Goal: Transaction & Acquisition: Obtain resource

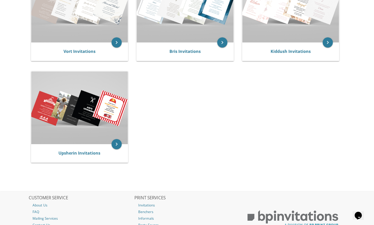
scroll to position [146, 0]
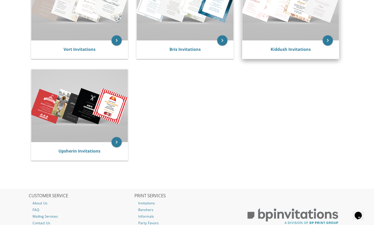
click at [281, 53] on div "Kiddush Invitations" at bounding box center [290, 49] width 97 height 18
click at [319, 45] on div "Kiddush Invitations" at bounding box center [290, 49] width 97 height 18
click at [326, 42] on icon "keyboard_arrow_right" at bounding box center [327, 40] width 10 height 10
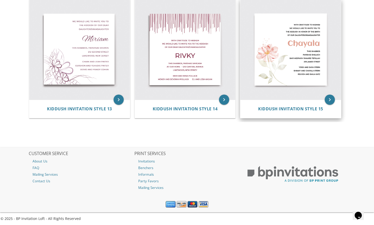
scroll to position [611, 0]
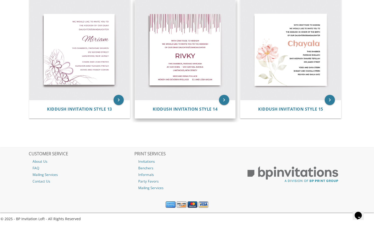
click at [190, 68] on img at bounding box center [185, 49] width 100 height 100
click at [224, 100] on icon "keyboard_arrow_right" at bounding box center [224, 100] width 10 height 10
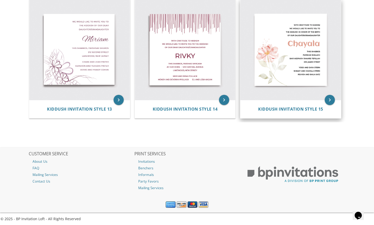
click at [224, 102] on icon "keyboard_arrow_right" at bounding box center [224, 100] width 10 height 10
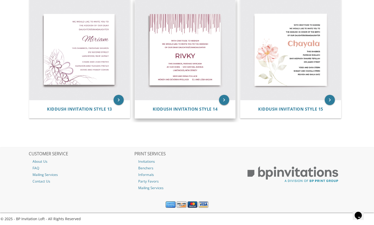
click at [226, 100] on icon "keyboard_arrow_right" at bounding box center [224, 100] width 10 height 10
click at [226, 101] on icon "keyboard_arrow_right" at bounding box center [224, 100] width 10 height 10
click at [204, 108] on span "Kiddush Invitation Style 14" at bounding box center [185, 109] width 65 height 6
click at [204, 109] on span "Kiddush Invitation Style 14" at bounding box center [185, 109] width 65 height 6
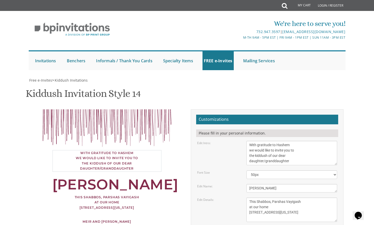
click at [255, 156] on textarea "With gratitude to Hashem we would like to invite you to the kiddush of our dear…" at bounding box center [291, 153] width 91 height 24
drag, startPoint x: 268, startPoint y: 157, endPoint x: 300, endPoint y: 163, distance: 32.5
click at [300, 163] on textarea "With gratitude to Hashem we would like to invite you to the kiddush of our dear…" at bounding box center [291, 153] width 91 height 24
click at [255, 154] on textarea "With gratitude to Hashem we would like to invite you to the kiddush of our dear…" at bounding box center [291, 153] width 91 height 24
drag, startPoint x: 265, startPoint y: 155, endPoint x: 344, endPoint y: 163, distance: 78.9
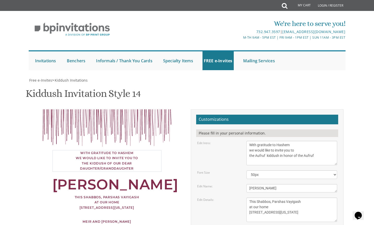
click at [344, 163] on div "Customizations Please fill in your personal information. Edit Intro: With grati…" at bounding box center [267, 212] width 160 height 207
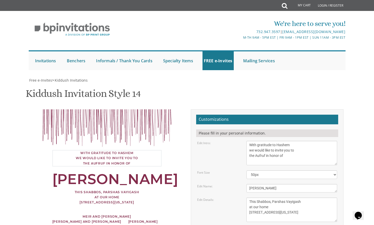
type textarea "With gratitude to Hashem we would like to invite you to the Aufruf in honor of"
click at [259, 187] on textarea "Rivky" at bounding box center [291, 188] width 91 height 8
drag, startPoint x: 259, startPoint y: 188, endPoint x: 240, endPoint y: 186, distance: 18.6
click at [240, 186] on div "Edit Name: Rivky" at bounding box center [267, 188] width 148 height 8
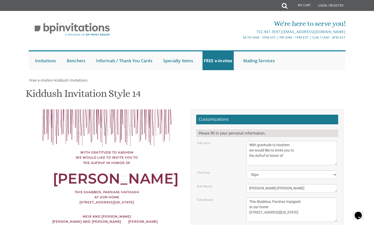
type textarea "Duvy Leonorovitz"
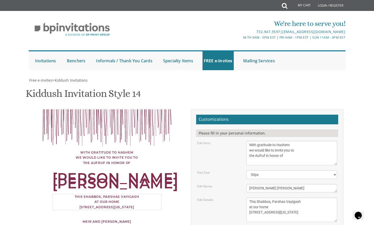
drag, startPoint x: 287, startPoint y: 146, endPoint x: 316, endPoint y: 147, distance: 28.7
click at [316, 197] on textarea "This Shabbos, Parshas Vayigash at our home 120 Central Avenue Lakewood, New Jer…" at bounding box center [291, 209] width 91 height 24
drag, startPoint x: 316, startPoint y: 147, endPoint x: 310, endPoint y: 151, distance: 8.2
click at [310, 197] on textarea "This Shabbos, Parshas Vayigash at our home 120 Central Avenue Lakewood, New Jer…" at bounding box center [291, 209] width 91 height 24
click at [297, 197] on textarea "This Shabbos, Parshas Vayigash at our home 120 Central Avenue Lakewood, New Jer…" at bounding box center [291, 209] width 91 height 24
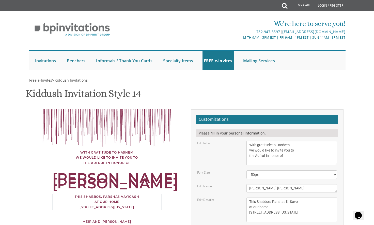
click at [310, 197] on textarea "This Shabbos, Parshas Vayigash at our home 120 Central Avenue Lakewood, New Jer…" at bounding box center [291, 209] width 91 height 24
drag, startPoint x: 253, startPoint y: 152, endPoint x: 276, endPoint y: 151, distance: 22.6
click at [276, 197] on textarea "This Shabbos, Parshas Vayigash at our home 120 Central Avenue Lakewood, New Jer…" at bounding box center [291, 209] width 91 height 24
drag, startPoint x: 255, startPoint y: 151, endPoint x: 265, endPoint y: 163, distance: 15.3
click at [265, 197] on textarea "This Shabbos, Parshas Vayigash at our home 120 Central Avenue Lakewood, New Jer…" at bounding box center [291, 209] width 91 height 24
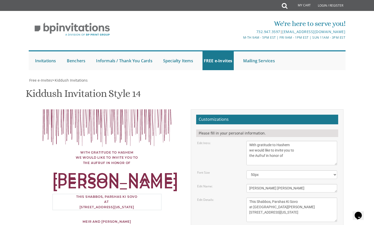
click at [279, 197] on textarea "This Shabbos, Parshas Vayigash at our home 120 Central Avenue Lakewood, New Jer…" at bounding box center [291, 209] width 91 height 24
drag, startPoint x: 249, startPoint y: 156, endPoint x: 297, endPoint y: 155, distance: 47.5
click at [295, 197] on textarea "This Shabbos, Parshas Vayigash at our home 120 Central Avenue Lakewood, New Jer…" at bounding box center [291, 209] width 91 height 24
click at [264, 197] on textarea "This Shabbos, Parshas Vayigash at our home 120 Central Avenue Lakewood, New Jer…" at bounding box center [291, 209] width 91 height 24
drag, startPoint x: 265, startPoint y: 161, endPoint x: 236, endPoint y: 162, distance: 28.7
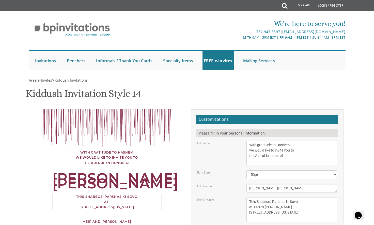
click at [236, 197] on div "Edit Details: This Shabbos, Parshas Vayigash at our home 120 Central Avenue Lak…" at bounding box center [267, 209] width 148 height 24
type textarea "This Shabbos, Parshas Ki Sovo at Tiferes Chaim Shul 501 Eagle Point Dr Toms Riv…"
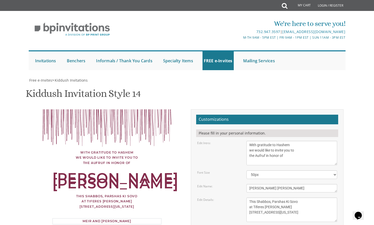
type textarea "Shlomo and Rochel Leonorovitz"
click at [254, 197] on textarea "This Shabbos, Parshas Vayigash at our home 120 Central Avenue Lakewood, New Jer…" at bounding box center [291, 209] width 91 height 24
drag, startPoint x: 283, startPoint y: 122, endPoint x: 300, endPoint y: 121, distance: 16.8
click at [299, 197] on textarea "This Shabbos, Parshas Vayigash at our home 120 Central Avenue Lakewood, New Jer…" at bounding box center [291, 209] width 91 height 24
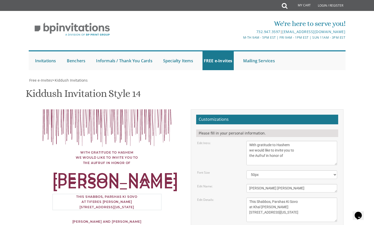
type textarea "This Shabbos, Parshas Ki Sovo at Khal Tiferes Chaim 501 Eagle Point Dr Toms Riv…"
drag, startPoint x: 296, startPoint y: 159, endPoint x: 209, endPoint y: 153, distance: 87.5
click at [209, 153] on form "Customizations Please fill in your personal information. Edit Intro: With grati…" at bounding box center [267, 210] width 142 height 192
drag, startPoint x: 289, startPoint y: 175, endPoint x: 223, endPoint y: 168, distance: 66.4
click at [224, 168] on form "Customizations Please fill in your personal information. Edit Intro: With grati…" at bounding box center [267, 210] width 142 height 192
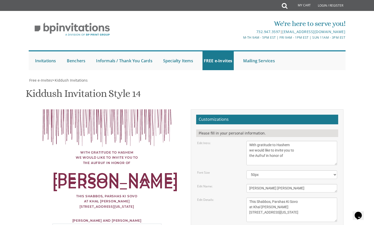
click at [225, 164] on form "Customizations Please fill in your personal information. Edit Intro: With grati…" at bounding box center [267, 210] width 142 height 192
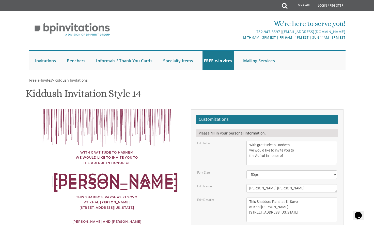
drag, startPoint x: 257, startPoint y: 104, endPoint x: 294, endPoint y: 102, distance: 36.6
click at [294, 184] on textarea "Rivky" at bounding box center [291, 188] width 91 height 8
type textarea "Duvy"
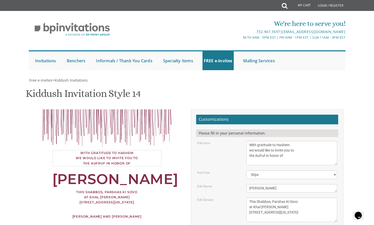
click at [281, 141] on textarea "With gratitude to Hashem we would like to invite you to the kiddush of our dear…" at bounding box center [291, 153] width 91 height 24
drag, startPoint x: 266, startPoint y: 71, endPoint x: 303, endPoint y: 75, distance: 36.5
click at [303, 141] on textarea "With gratitude to Hashem we would like to invite you to the kiddush of our dear…" at bounding box center [291, 153] width 91 height 24
type textarea "With gratitude to Hashem we would like to invite you to the Aufruf of our dear …"
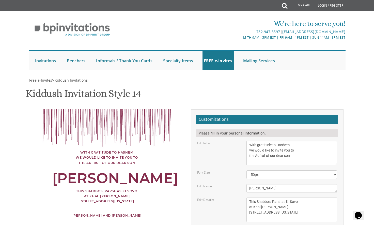
click at [182, 138] on div "With gratitude to Hashem we would like to invite you to the Aufruf of our dear …" at bounding box center [106, 168] width 153 height 119
drag, startPoint x: 253, startPoint y: 123, endPoint x: 237, endPoint y: 123, distance: 16.0
click at [237, 197] on div "Edit Details: This Shabbos, Parshas Vayigash at our home 120 Central Avenue Lak…" at bounding box center [267, 209] width 148 height 24
click at [136, 188] on div "This Shabbos, Parshas Ki Sovo at Khal Tiferes Chaim 501 Eagle Point Dr Toms Riv…" at bounding box center [106, 196] width 109 height 16
click at [142, 109] on div "With gratitude to Hashem we would like to invite you to the Aufruf of our dear …" at bounding box center [106, 168] width 129 height 119
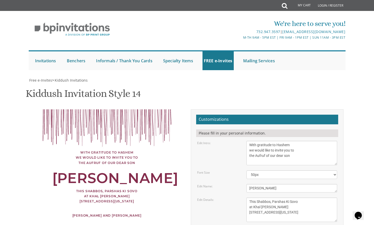
scroll to position [98, 0]
type input "[EMAIL_ADDRESS][DOMAIN_NAME]"
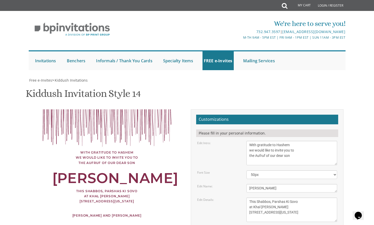
scroll to position [98, 0]
click at [290, 141] on textarea "With gratitude to Hashem we would like to invite you to the kiddush of our dear…" at bounding box center [291, 153] width 91 height 24
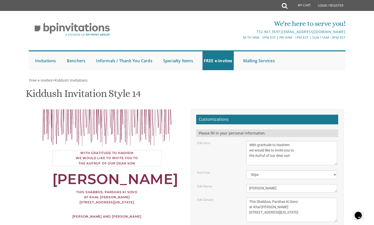
click at [299, 141] on textarea "With gratitude to Hashem we would like to invite you to the kiddush of our dear…" at bounding box center [291, 153] width 91 height 24
click at [266, 141] on textarea "With gratitude to Hashem we would like to invite you to the kiddush of our dear…" at bounding box center [291, 153] width 91 height 24
drag, startPoint x: 127, startPoint y: 147, endPoint x: 167, endPoint y: 174, distance: 48.3
click at [127, 147] on div "With gratitude to Hashem we would like to invite you to the Aufruf of our dear …" at bounding box center [187, 212] width 320 height 207
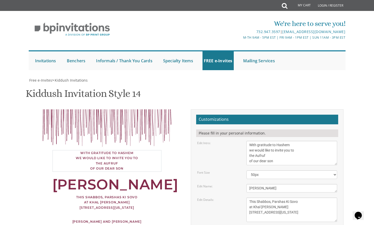
drag, startPoint x: 268, startPoint y: 57, endPoint x: 227, endPoint y: 54, distance: 42.0
click at [227, 141] on div "Edit Intro: With gratitude to Hashem we would like to invite you to the kiddush…" at bounding box center [267, 153] width 148 height 24
click at [247, 141] on textarea "With gratitude to Hashem we would like to invite you to the kiddush of our dear…" at bounding box center [291, 153] width 91 height 24
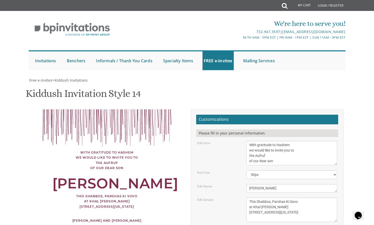
click at [204, 141] on div "Edit Intro: With gratitude to Hashem we would like to invite you to the kiddush…" at bounding box center [267, 153] width 148 height 24
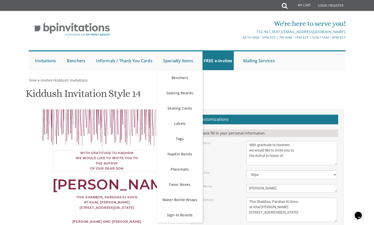
type textarea "With gratitude to Hashem we would like to invite you to the Aufruf in honor of"
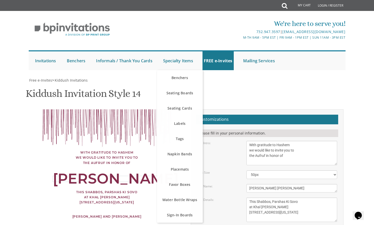
click at [17, 114] on body "My Cart Total: View Cart Item(s) Submit My Cart Total: View Cart Item(s) Login …" at bounding box center [187, 225] width 374 height 450
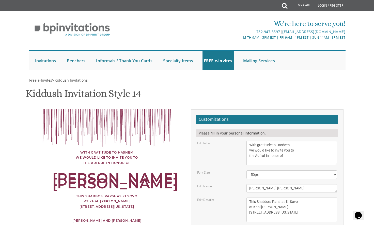
type textarea "Duvy"
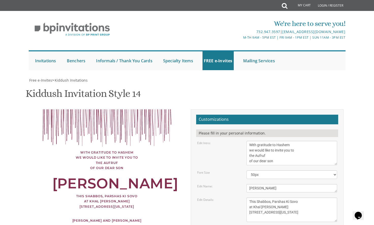
click at [60, 152] on div "With gratitude to Hashem we would like to invite you to the Aufruf of our dear …" at bounding box center [106, 160] width 109 height 21
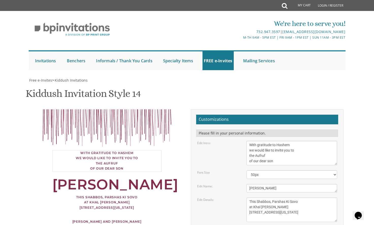
click at [248, 141] on textarea "With gratitude to Hashem we would like to invite you to the kiddush of our dear…" at bounding box center [291, 153] width 91 height 24
type textarea "With gratitude to Hashem we would like to invite you to the Aufruf of our dear …"
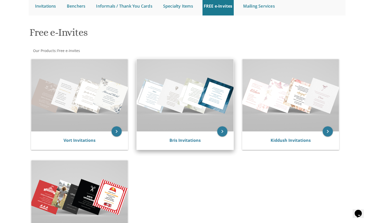
scroll to position [47, 0]
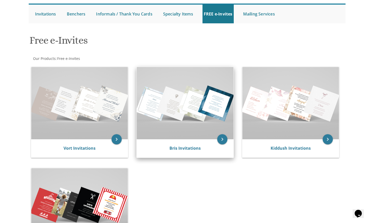
click at [195, 120] on img at bounding box center [185, 103] width 97 height 72
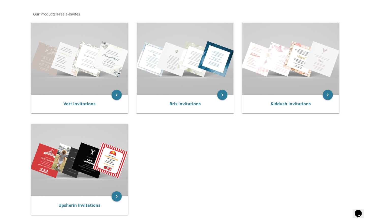
scroll to position [94, 0]
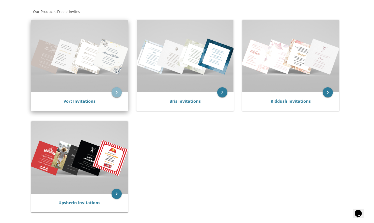
click at [115, 95] on icon "keyboard_arrow_right" at bounding box center [116, 92] width 10 height 10
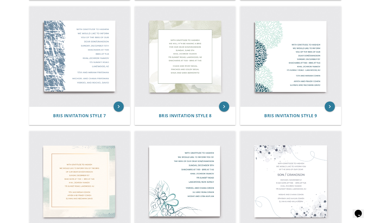
scroll to position [354, 0]
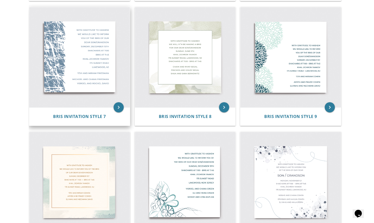
click at [97, 69] on img at bounding box center [79, 57] width 100 height 100
click at [100, 65] on img at bounding box center [79, 57] width 100 height 100
click at [123, 106] on icon "keyboard_arrow_right" at bounding box center [118, 107] width 10 height 10
click at [120, 107] on icon "keyboard_arrow_right" at bounding box center [118, 107] width 10 height 10
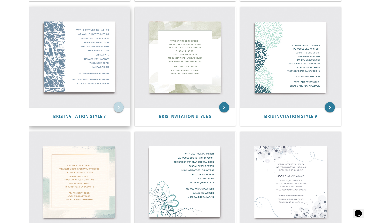
click at [120, 107] on icon "keyboard_arrow_right" at bounding box center [118, 107] width 10 height 10
click at [84, 115] on span "Bris Invitation Style 7" at bounding box center [79, 117] width 53 height 6
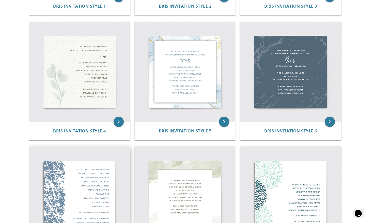
scroll to position [214, 0]
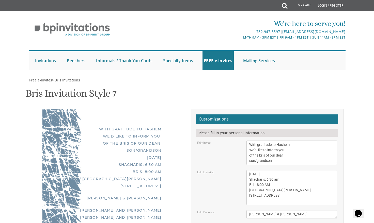
scroll to position [53, 0]
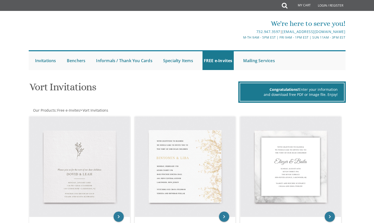
click at [119, 94] on h1 "Vort Invitations" at bounding box center [132, 88] width 207 height 15
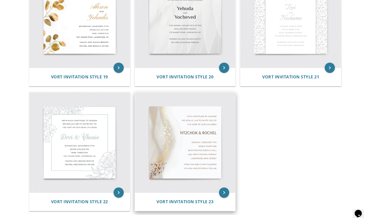
scroll to position [899, 0]
click at [227, 191] on icon "keyboard_arrow_right" at bounding box center [224, 192] width 10 height 10
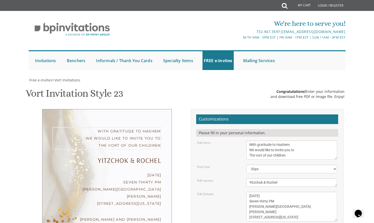
drag, startPoint x: 289, startPoint y: 155, endPoint x: 256, endPoint y: 155, distance: 32.7
click at [256, 155] on textarea "With gratitude to Hashem We would like to invite you to The vort of our children" at bounding box center [291, 150] width 91 height 19
type textarea "With gratitude to Hashem We would like to invite you to The Aufruf of our dear …"
drag, startPoint x: 248, startPoint y: 183, endPoint x: 325, endPoint y: 189, distance: 77.1
click at [325, 189] on form "Customizations Please fill in your personal information. Edit Intro: With grati…" at bounding box center [267, 199] width 142 height 171
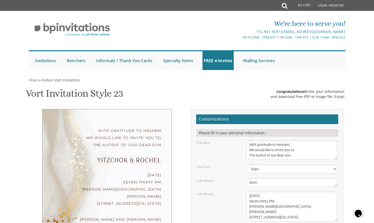
drag, startPoint x: 326, startPoint y: 198, endPoint x: 245, endPoint y: 182, distance: 82.1
click at [245, 182] on div "Yitzchok & Rochel" at bounding box center [291, 182] width 98 height 8
click at [253, 182] on textarea "Yitzchok & Rochel" at bounding box center [291, 182] width 91 height 8
type textarea "[PERSON_NAME]"
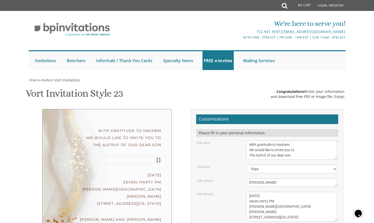
click at [268, 192] on textarea "[DATE] Seven-thirty PM [PERSON_NAME][GEOGRAPHIC_DATA][PERSON_NAME] [STREET_ADDR…" at bounding box center [291, 207] width 91 height 30
drag, startPoint x: 249, startPoint y: 173, endPoint x: 309, endPoint y: 177, distance: 60.3
click at [309, 192] on textarea "[DATE] Seven-thirty PM [PERSON_NAME][GEOGRAPHIC_DATA][PERSON_NAME] [STREET_ADDR…" at bounding box center [291, 207] width 91 height 30
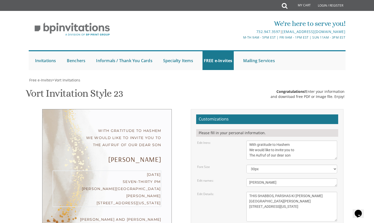
drag, startPoint x: 250, startPoint y: 179, endPoint x: 303, endPoint y: 180, distance: 53.0
click at [303, 192] on textarea "[DATE] Seven-thirty PM [PERSON_NAME][GEOGRAPHIC_DATA][PERSON_NAME] [STREET_ADDR…" at bounding box center [291, 207] width 91 height 30
drag, startPoint x: 248, startPoint y: 184, endPoint x: 314, endPoint y: 185, distance: 66.5
click at [314, 192] on textarea "[DATE] Seven-thirty PM [PERSON_NAME][GEOGRAPHIC_DATA][PERSON_NAME] [STREET_ADDR…" at bounding box center [291, 207] width 91 height 30
drag, startPoint x: 265, startPoint y: 190, endPoint x: 244, endPoint y: 188, distance: 20.9
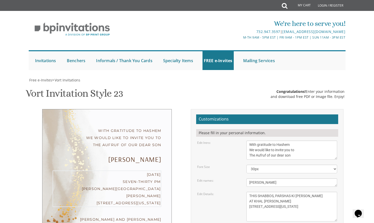
click at [244, 192] on div "[DATE] Seven-thirty PM [PERSON_NAME][GEOGRAPHIC_DATA][PERSON_NAME] [STREET_ADDR…" at bounding box center [291, 207] width 98 height 30
click at [304, 192] on textarea "[DATE] Seven-thirty PM [PERSON_NAME][GEOGRAPHIC_DATA][PERSON_NAME] [STREET_ADDR…" at bounding box center [291, 207] width 91 height 30
type textarea "THIS SHABBOS, PARSHAS KI [PERSON_NAME] AT KHAL [PERSON_NAME] [STREET_ADDRESS][U…"
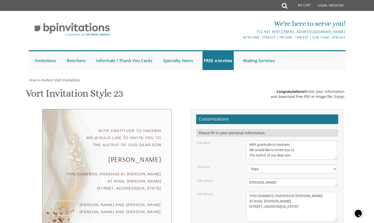
drag, startPoint x: 304, startPoint y: 214, endPoint x: 227, endPoint y: 203, distance: 77.2
click at [227, 203] on form "Customizations Please fill in your personal information. Edit Intro: With grati…" at bounding box center [267, 199] width 142 height 171
type textarea "[PERSON_NAME] AND [PERSON_NAME]"
click at [279, 192] on textarea "[DATE] Seven-thirty PM [PERSON_NAME][GEOGRAPHIC_DATA][PERSON_NAME] [STREET_ADDR…" at bounding box center [291, 207] width 91 height 30
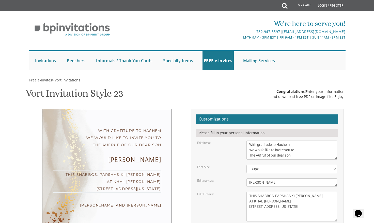
click at [303, 193] on textarea "[DATE] Seven-thirty PM [PERSON_NAME][GEOGRAPHIC_DATA][PERSON_NAME] [STREET_ADDR…" at bounding box center [291, 207] width 91 height 30
click at [301, 192] on textarea "[DATE] Seven-thirty PM [PERSON_NAME][GEOGRAPHIC_DATA][PERSON_NAME] [STREET_ADDR…" at bounding box center [291, 207] width 91 height 30
click at [281, 194] on textarea "[DATE] Seven-thirty PM [PERSON_NAME][GEOGRAPHIC_DATA][PERSON_NAME] [STREET_ADDR…" at bounding box center [291, 207] width 91 height 30
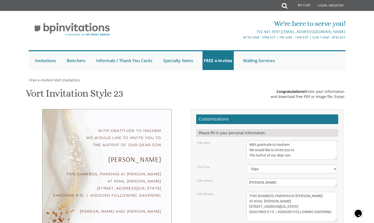
drag, startPoint x: 118, startPoint y: 164, endPoint x: 103, endPoint y: 163, distance: 15.3
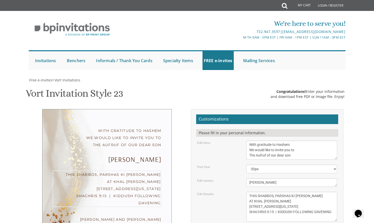
drag, startPoint x: 279, startPoint y: 190, endPoint x: 274, endPoint y: 191, distance: 5.1
click at [274, 192] on textarea "[DATE] Seven-thirty PM [PERSON_NAME][GEOGRAPHIC_DATA][PERSON_NAME] [STREET_ADDR…" at bounding box center [291, 207] width 91 height 30
type textarea "THIS SHABBOS, PARSHAS KI [PERSON_NAME] AT KHAL [PERSON_NAME] [STREET_ADDRESS][U…"
click at [128, 192] on div "With gratitude to Hashem We would like to invite you to The Aufruf of our dear …" at bounding box center [106, 175] width 129 height 132
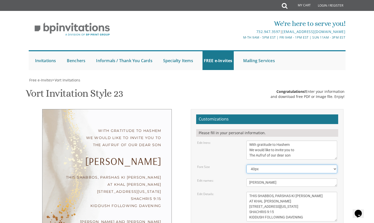
scroll to position [44, 0]
select select "50px"
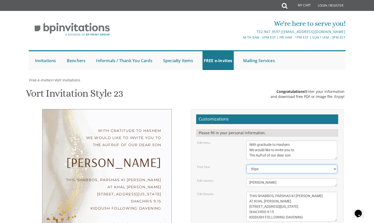
scroll to position [130, 0]
type input "[EMAIL_ADDRESS][DOMAIN_NAME]"
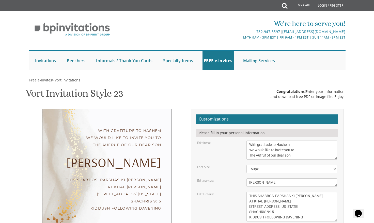
click at [107, 109] on div "With gratitude to Hashem We would like to invite you to The Aufruf of our dear …" at bounding box center [106, 177] width 129 height 137
